Goal: Communication & Community: Participate in discussion

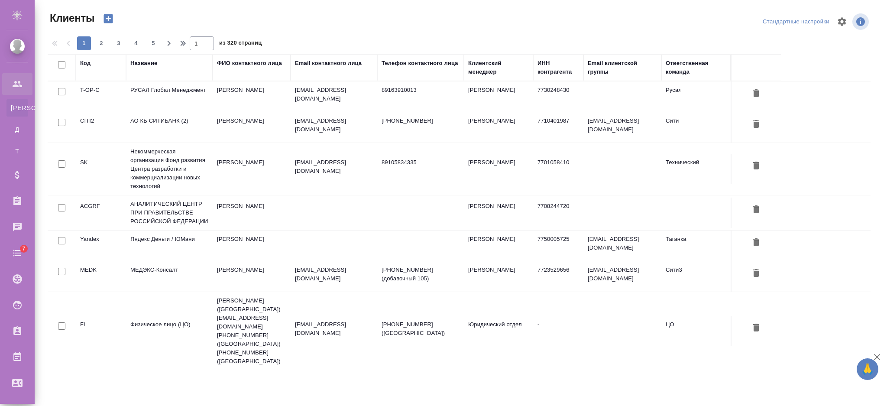
select select "RU"
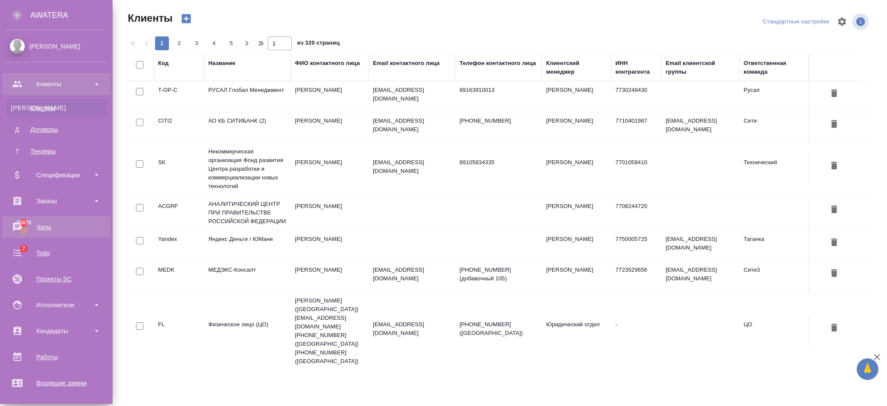
click at [19, 226] on div "Чаты" at bounding box center [56, 226] width 100 height 13
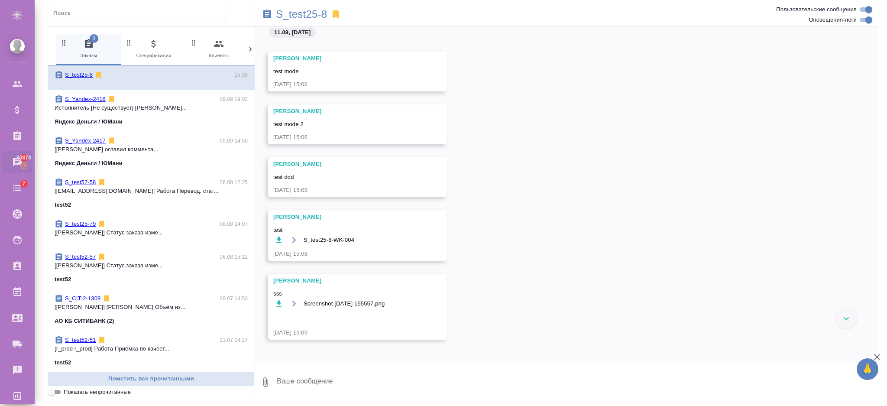
scroll to position [4671, 0]
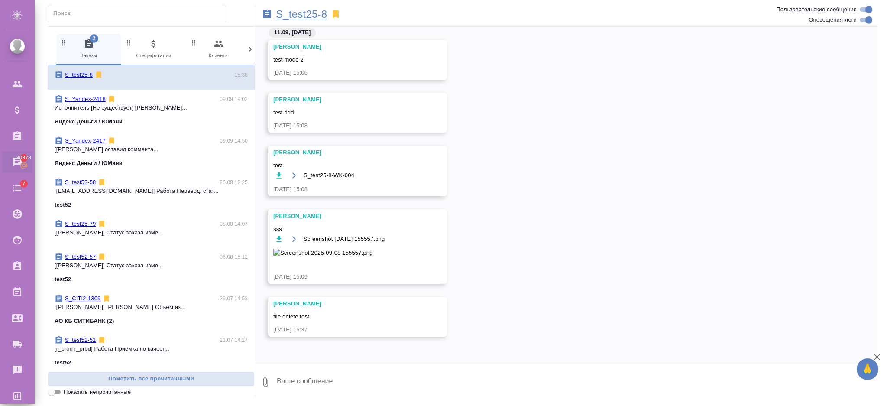
click at [312, 14] on p "S_test25-8" at bounding box center [301, 14] width 51 height 9
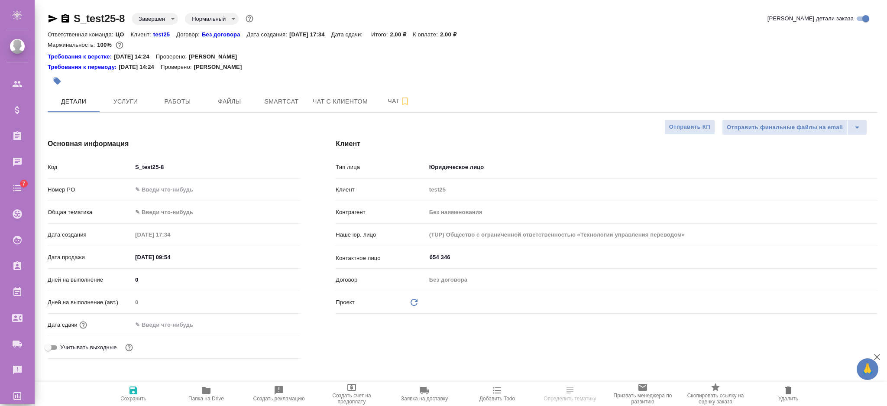
select select "RU"
click at [390, 101] on span "Чат" at bounding box center [399, 101] width 42 height 11
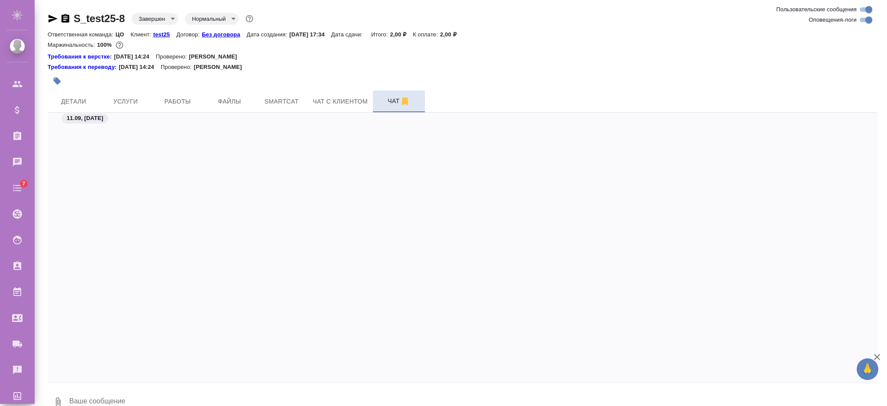
scroll to position [4728, 0]
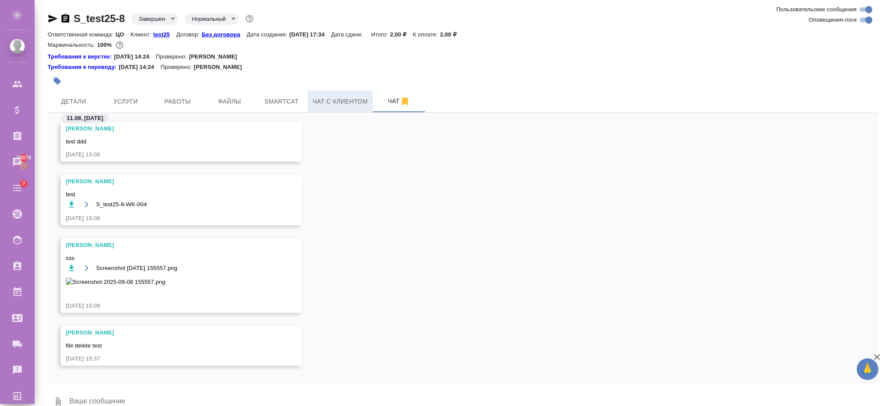
click at [326, 104] on span "Чат с клиентом" at bounding box center [340, 101] width 55 height 11
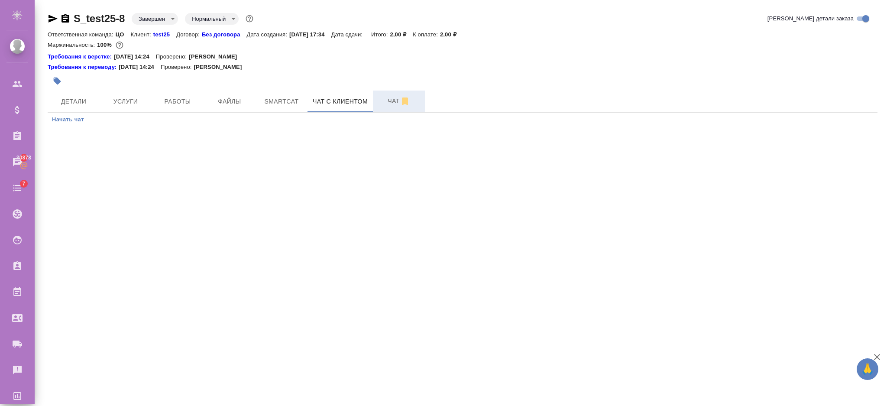
click at [383, 99] on span "Чат" at bounding box center [399, 101] width 42 height 11
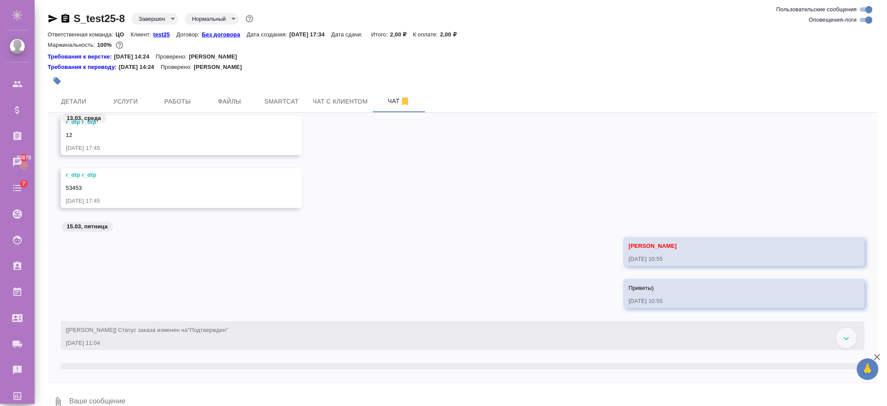
scroll to position [1318, 0]
